Goal: Task Accomplishment & Management: Use online tool/utility

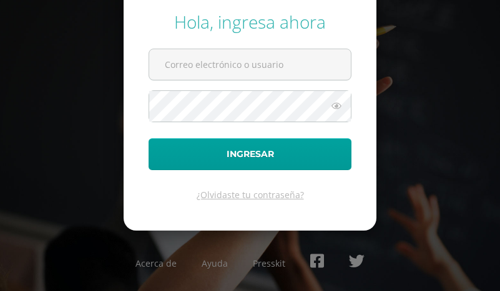
type input "veronica@colegiovalles.com"
click at [217, 62] on input "veronica@colegiovalles.com" at bounding box center [250, 64] width 202 height 31
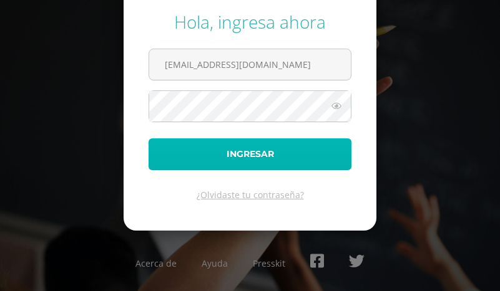
click at [159, 157] on button "Ingresar" at bounding box center [249, 155] width 203 height 32
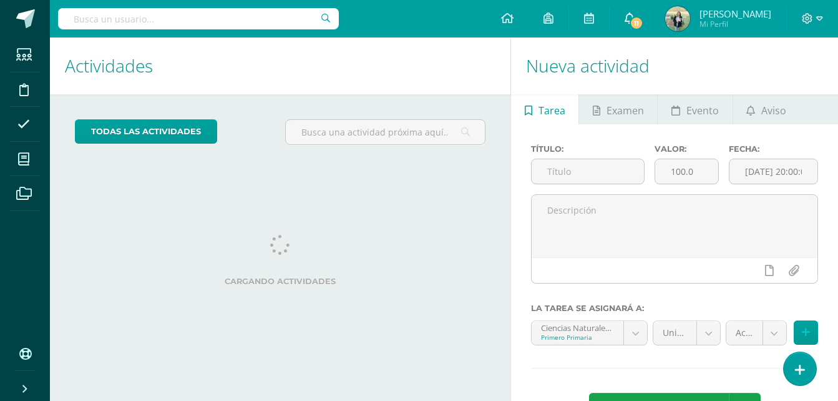
click at [509, 19] on span "11" at bounding box center [637, 23] width 14 height 14
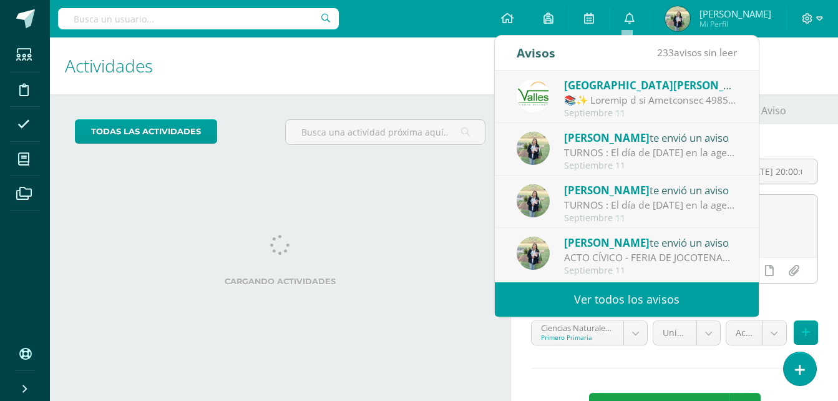
click at [509, 94] on div at bounding box center [650, 100] width 173 height 14
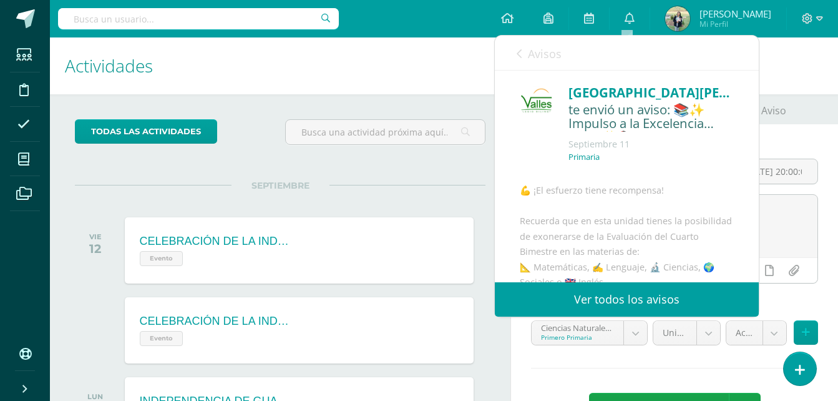
click at [509, 291] on link "Ver todos los avisos" at bounding box center [627, 299] width 264 height 34
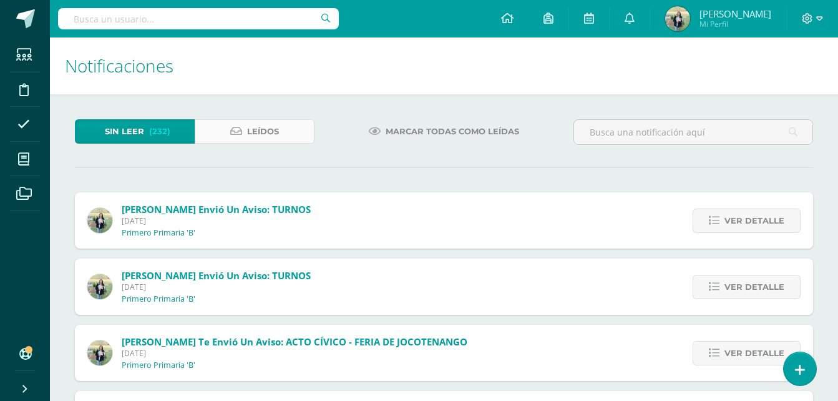
click at [288, 135] on link "Leídos" at bounding box center [255, 131] width 120 height 24
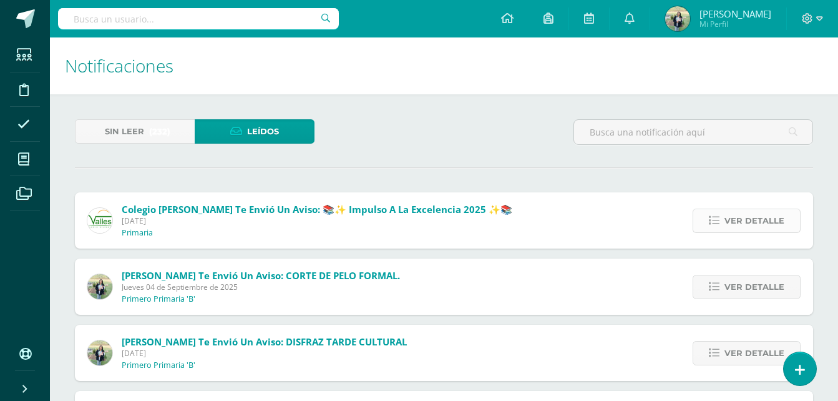
click at [752, 220] on span "Ver detalle" at bounding box center [754, 220] width 60 height 23
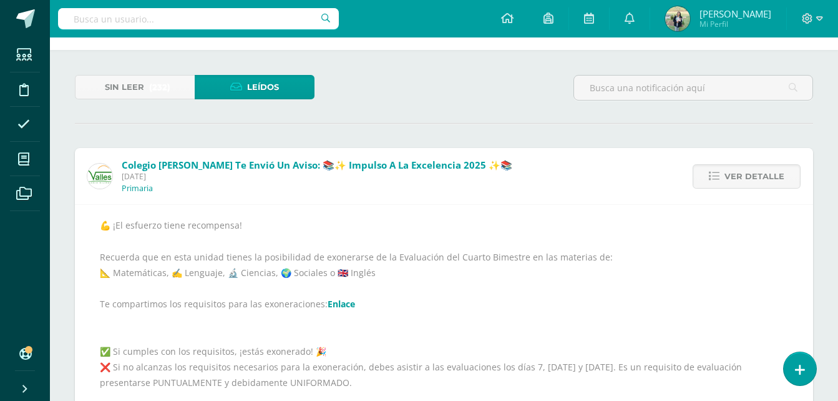
scroll to position [42, 0]
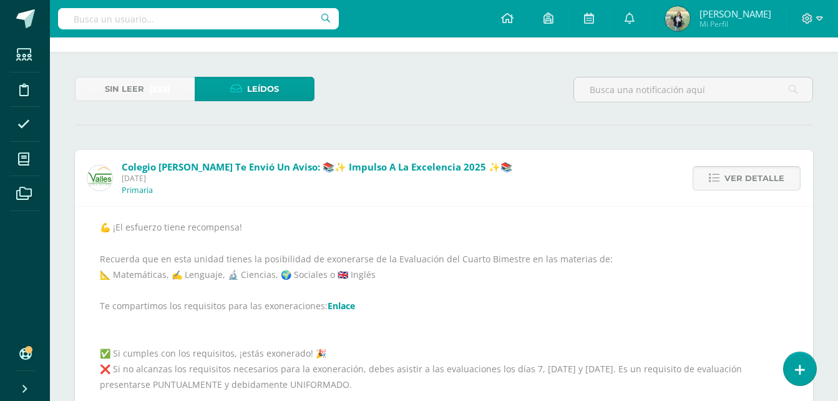
click at [745, 179] on span "Ver detalle" at bounding box center [754, 178] width 60 height 23
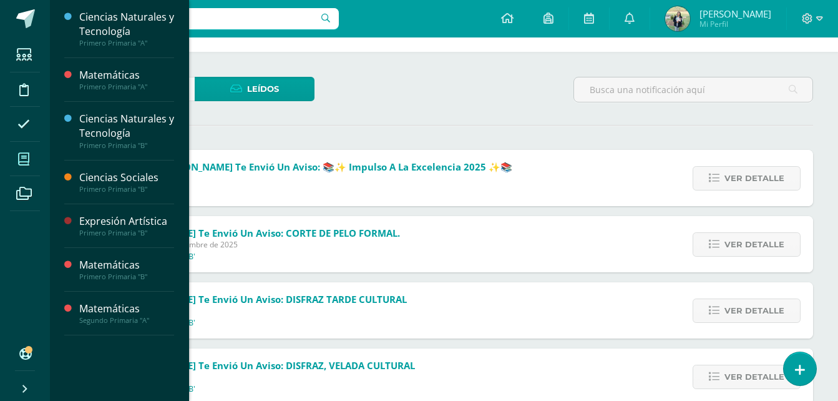
click at [21, 159] on icon at bounding box center [23, 159] width 11 height 12
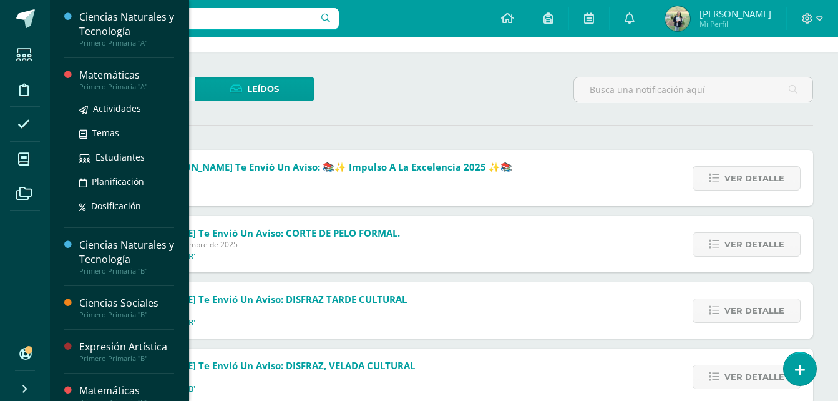
click at [103, 81] on div "Matemáticas" at bounding box center [126, 75] width 95 height 14
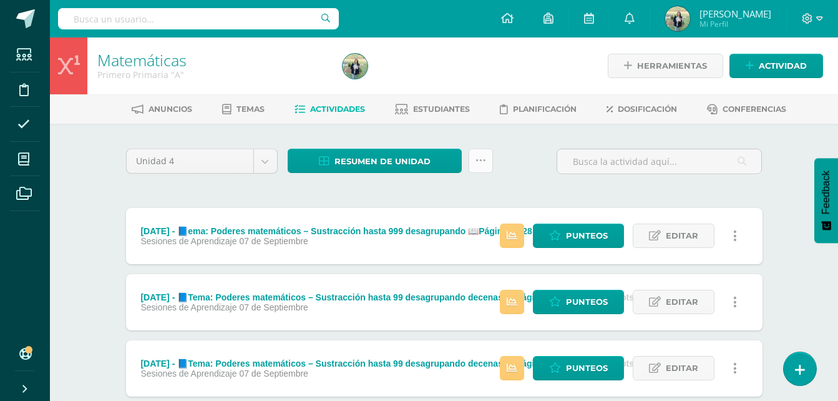
click at [477, 159] on icon at bounding box center [480, 160] width 11 height 11
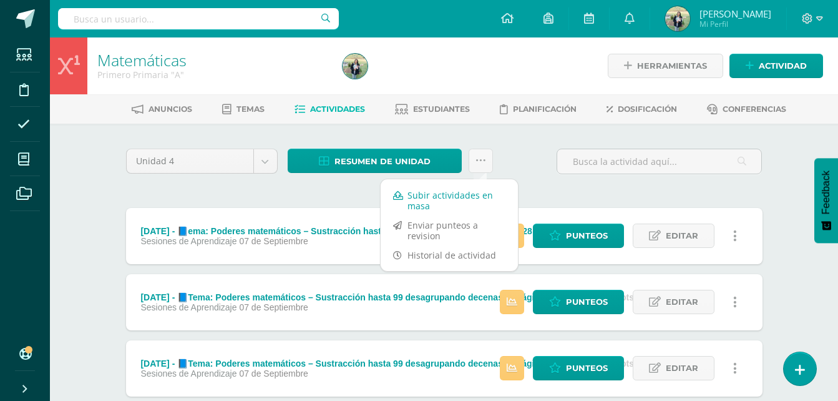
click at [449, 196] on link "Subir actividades en masa" at bounding box center [449, 200] width 137 height 30
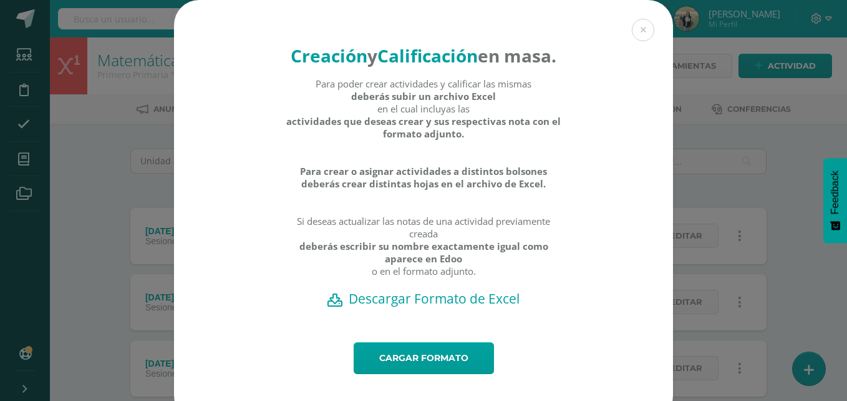
click at [460, 307] on h2 "Descargar Formato de Excel" at bounding box center [423, 298] width 455 height 17
click at [437, 374] on link "Cargar formato" at bounding box center [424, 358] width 140 height 32
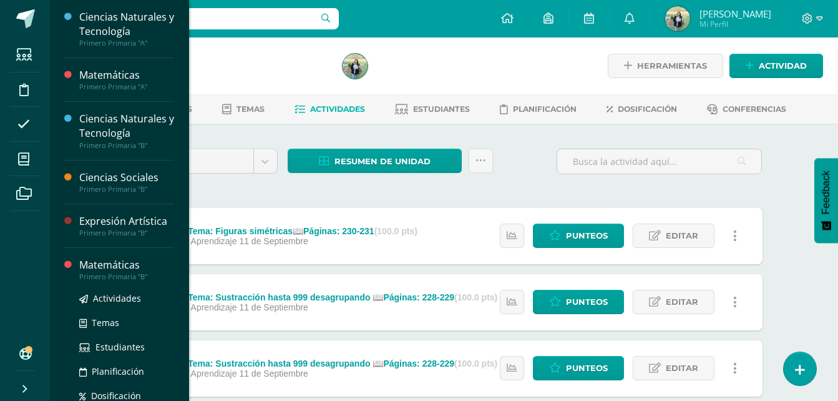
click at [120, 272] on div "Primero Primaria "B"" at bounding box center [126, 276] width 95 height 9
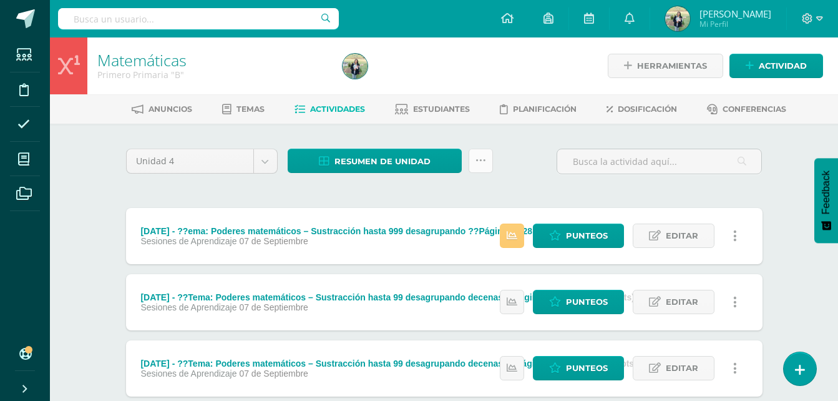
click at [482, 160] on icon at bounding box center [480, 160] width 11 height 11
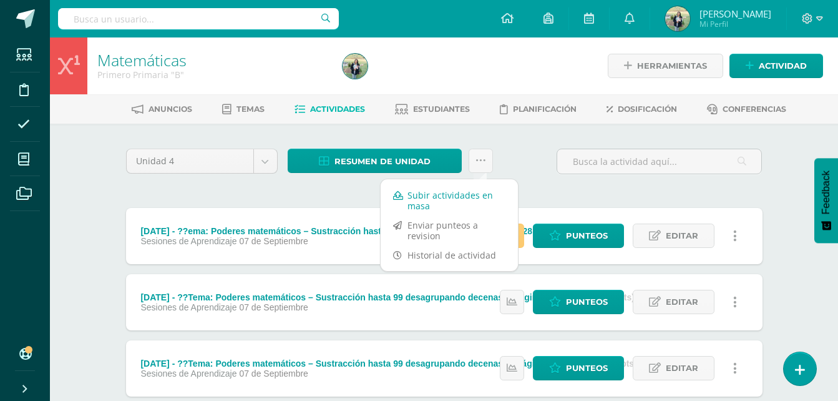
click at [429, 200] on link "Subir actividades en masa" at bounding box center [449, 200] width 137 height 30
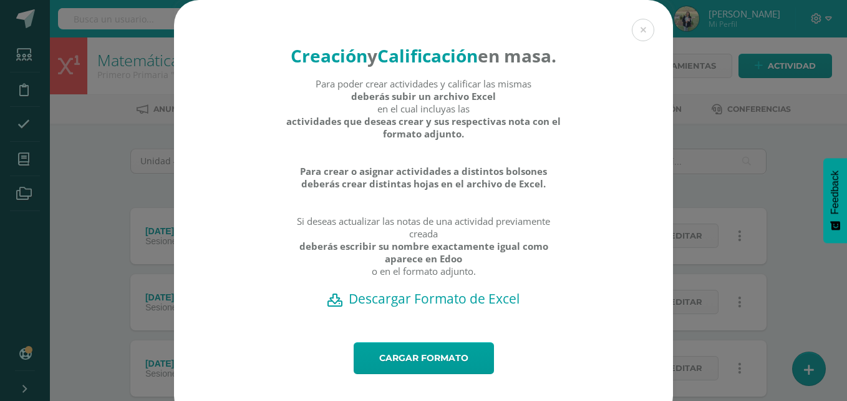
click at [443, 307] on h2 "Descargar Formato de Excel" at bounding box center [423, 298] width 455 height 17
click at [421, 374] on link "Cargar formato" at bounding box center [424, 358] width 140 height 32
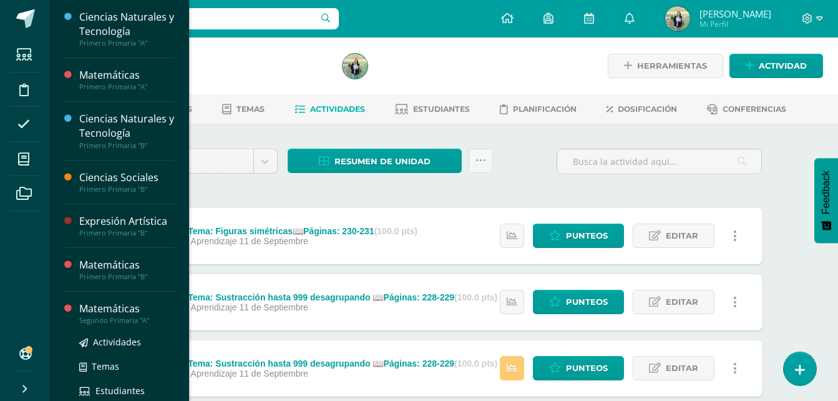
click at [97, 314] on div "Matemáticas" at bounding box center [126, 308] width 95 height 14
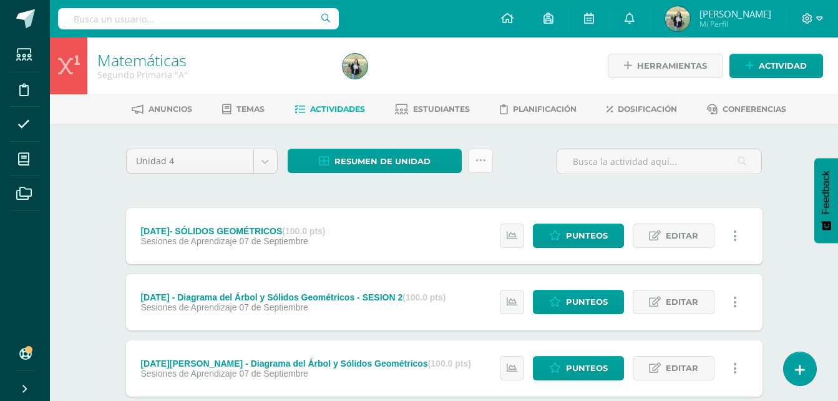
click at [480, 160] on icon at bounding box center [480, 160] width 11 height 11
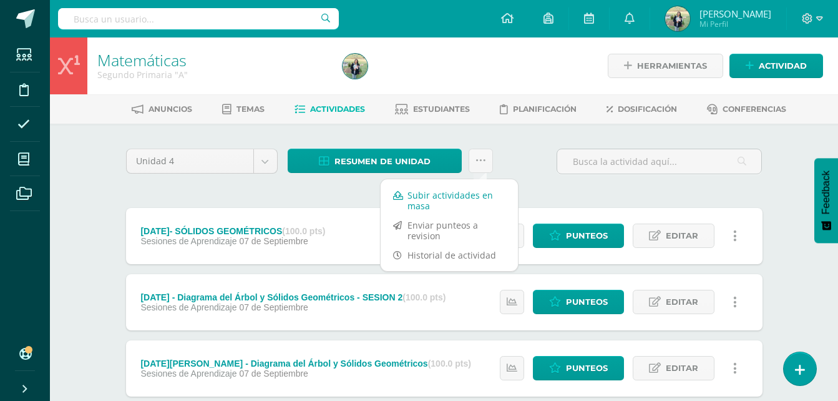
click at [438, 200] on link "Subir actividades en masa" at bounding box center [449, 200] width 137 height 30
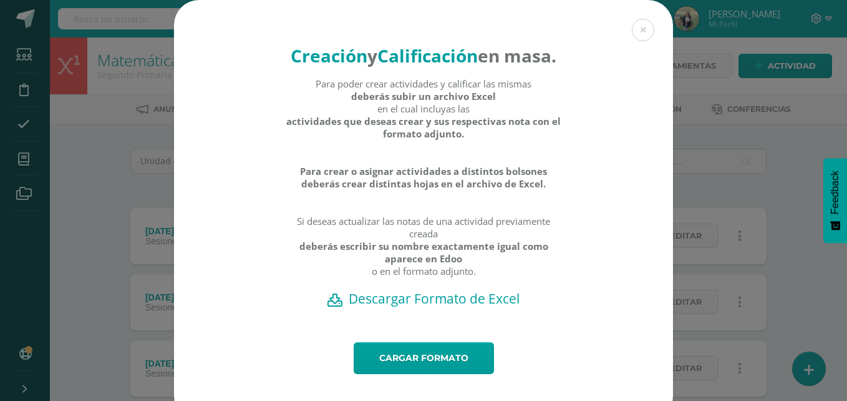
click at [392, 307] on h2 "Descargar Formato de Excel" at bounding box center [423, 298] width 455 height 17
click at [431, 374] on link "Cargar formato" at bounding box center [424, 358] width 140 height 32
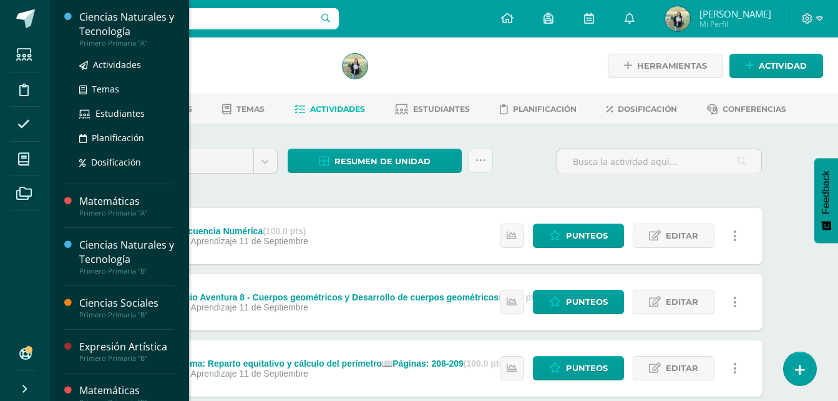
click at [123, 17] on div "Ciencias Naturales y Tecnología" at bounding box center [126, 24] width 95 height 29
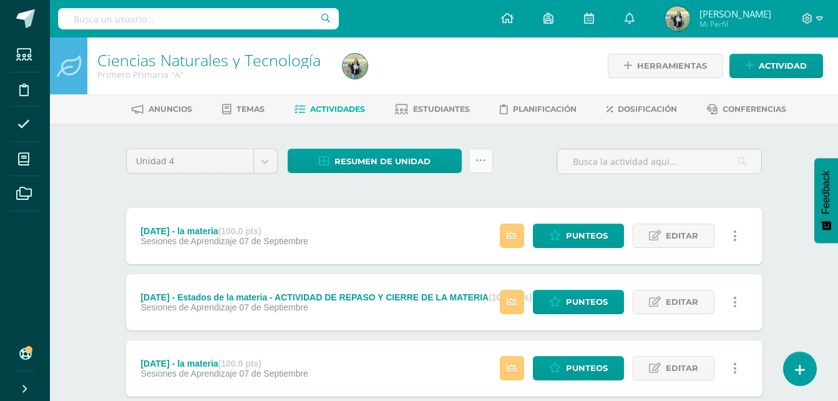
click at [479, 160] on icon at bounding box center [480, 160] width 11 height 11
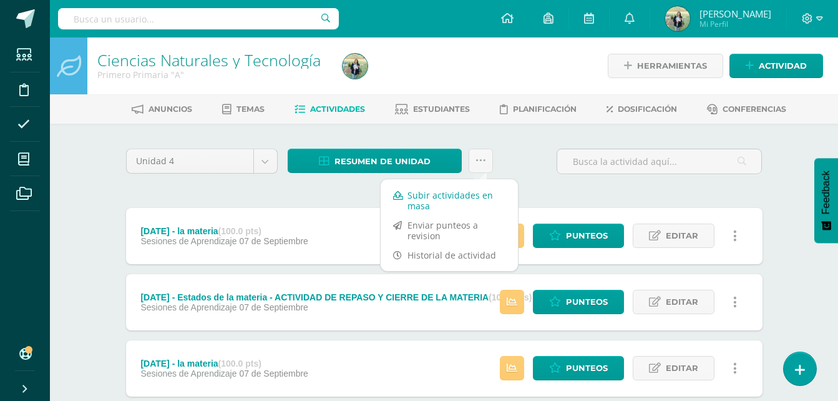
click at [429, 196] on link "Subir actividades en masa" at bounding box center [449, 200] width 137 height 30
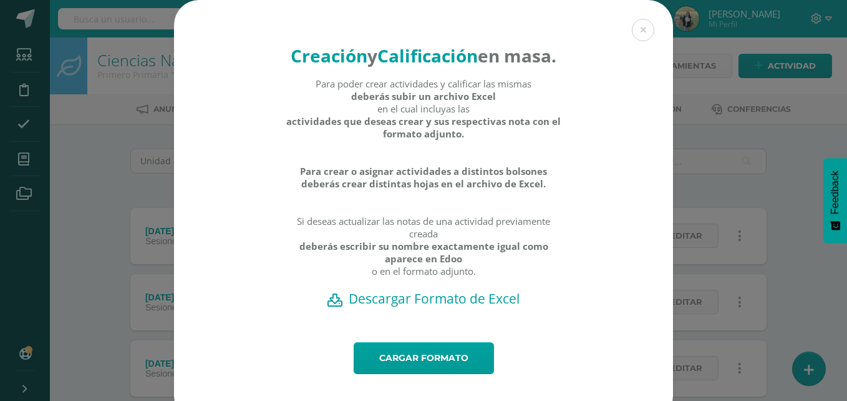
click at [470, 307] on h2 "Descargar Formato de Excel" at bounding box center [423, 298] width 455 height 17
click at [426, 374] on link "Cargar formato" at bounding box center [424, 358] width 140 height 32
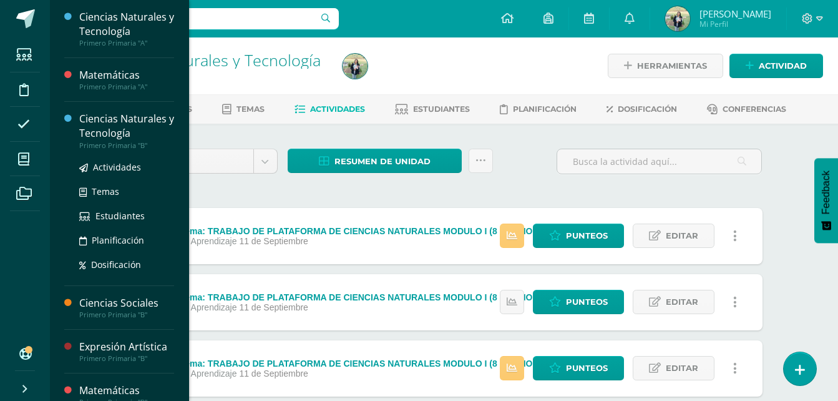
click at [116, 130] on div "Ciencias Naturales y Tecnología" at bounding box center [126, 126] width 95 height 29
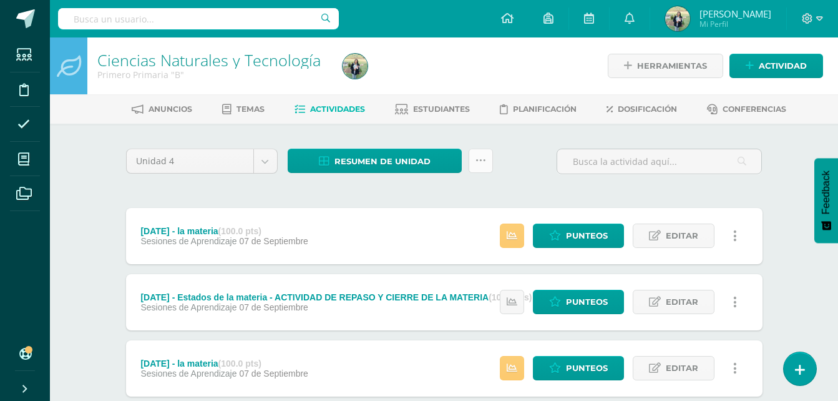
click at [479, 165] on icon at bounding box center [480, 160] width 11 height 11
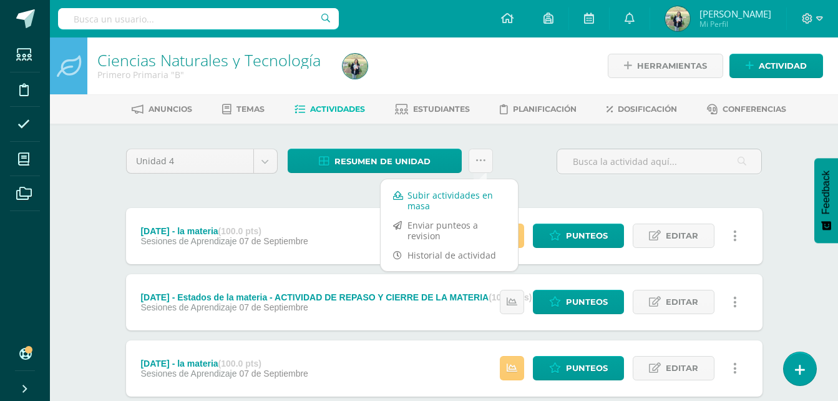
click at [429, 202] on link "Subir actividades en masa" at bounding box center [449, 200] width 137 height 30
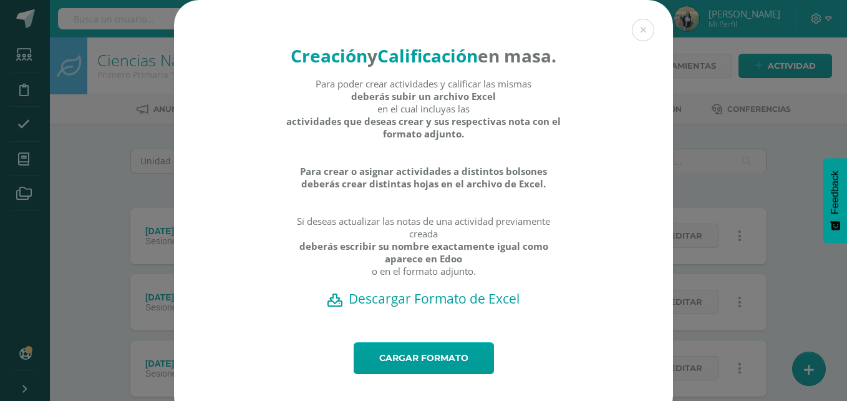
click at [437, 307] on h2 "Descargar Formato de Excel" at bounding box center [423, 298] width 455 height 17
click at [424, 374] on link "Cargar formato" at bounding box center [424, 358] width 140 height 32
